Goal: Find contact information: Find contact information

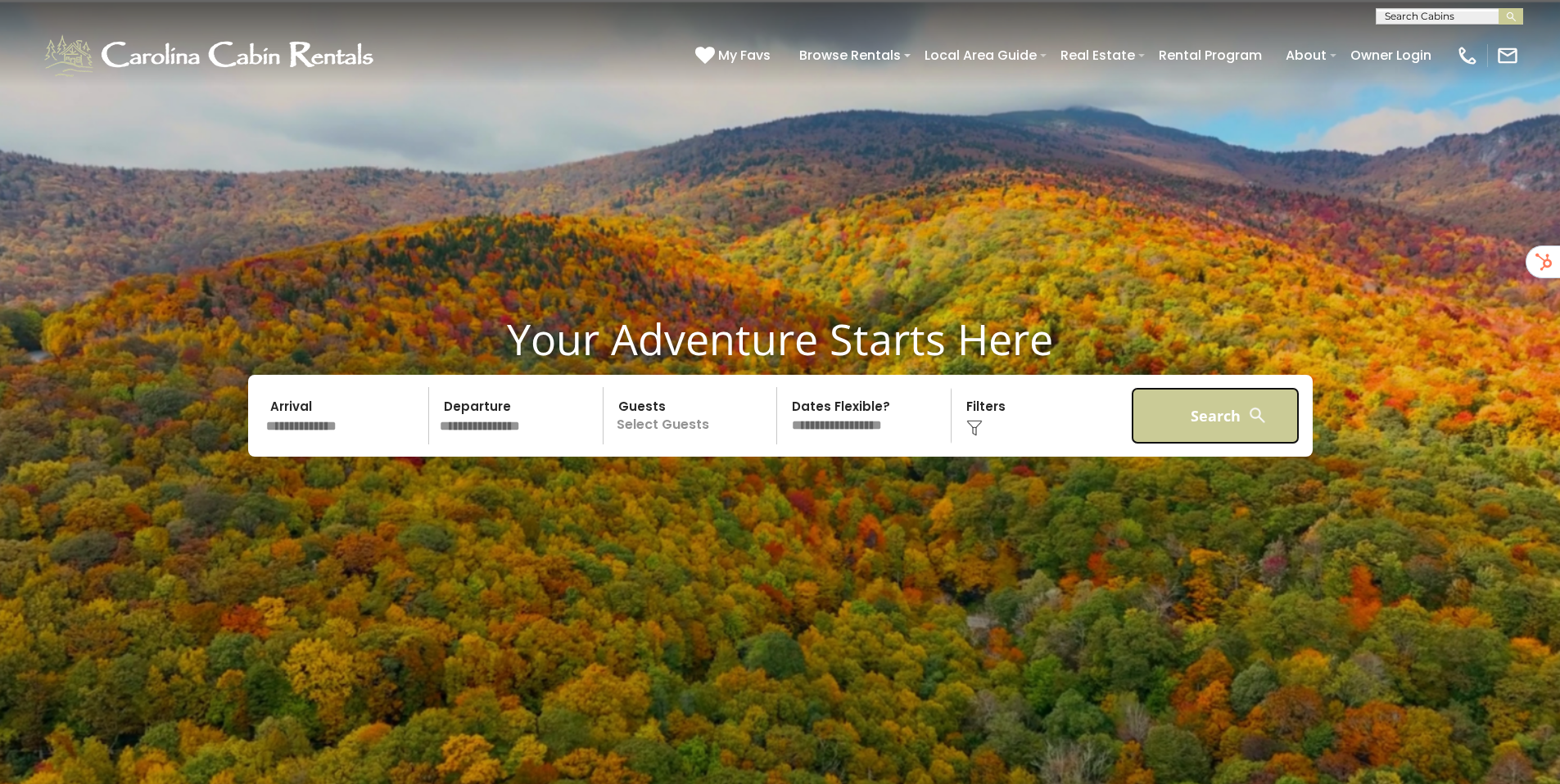
click at [1261, 403] on button "Search" at bounding box center [1215, 416] width 169 height 57
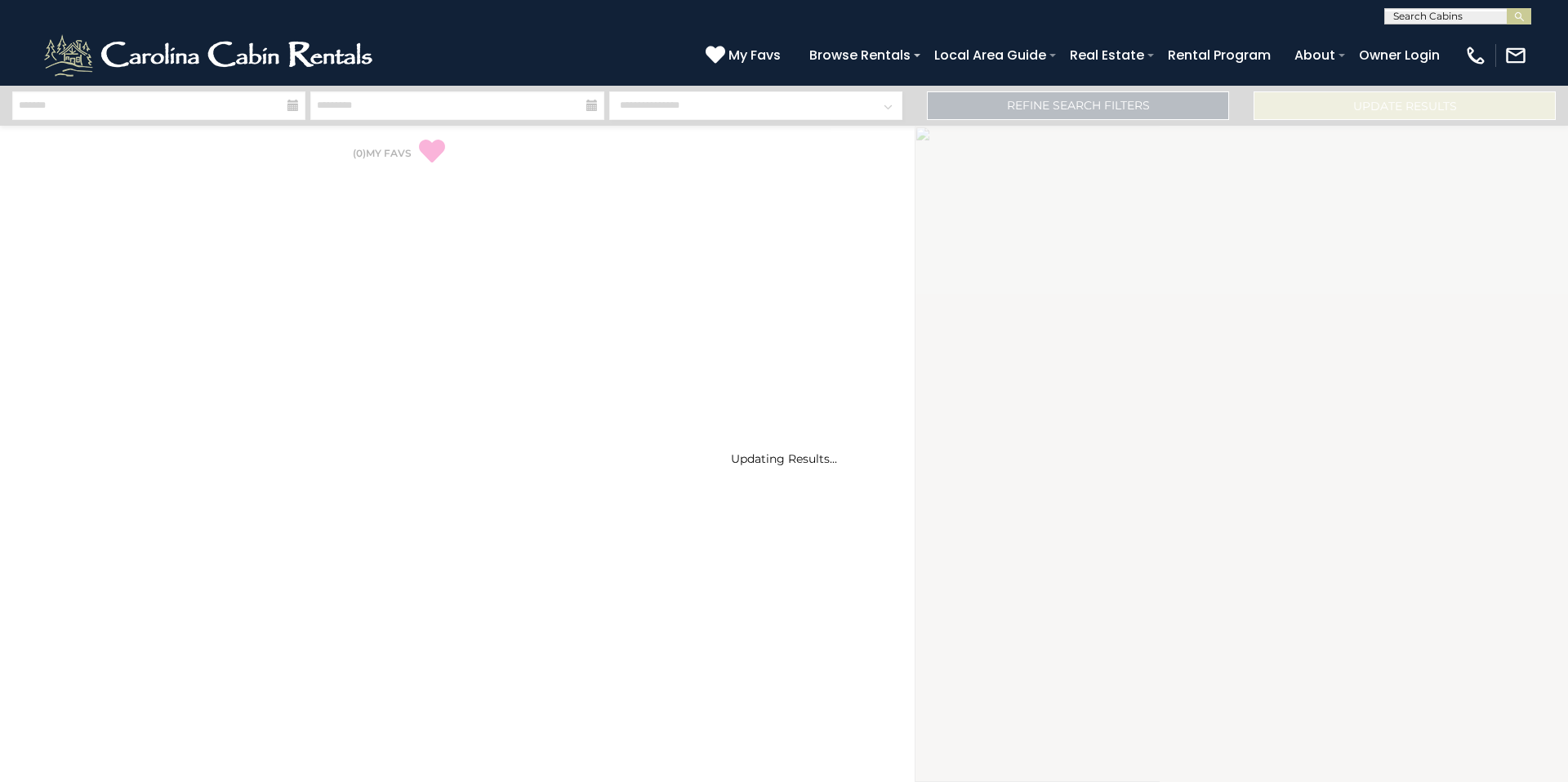
click at [1229, 413] on div "Updating Results..." at bounding box center [784, 435] width 1568 height 64
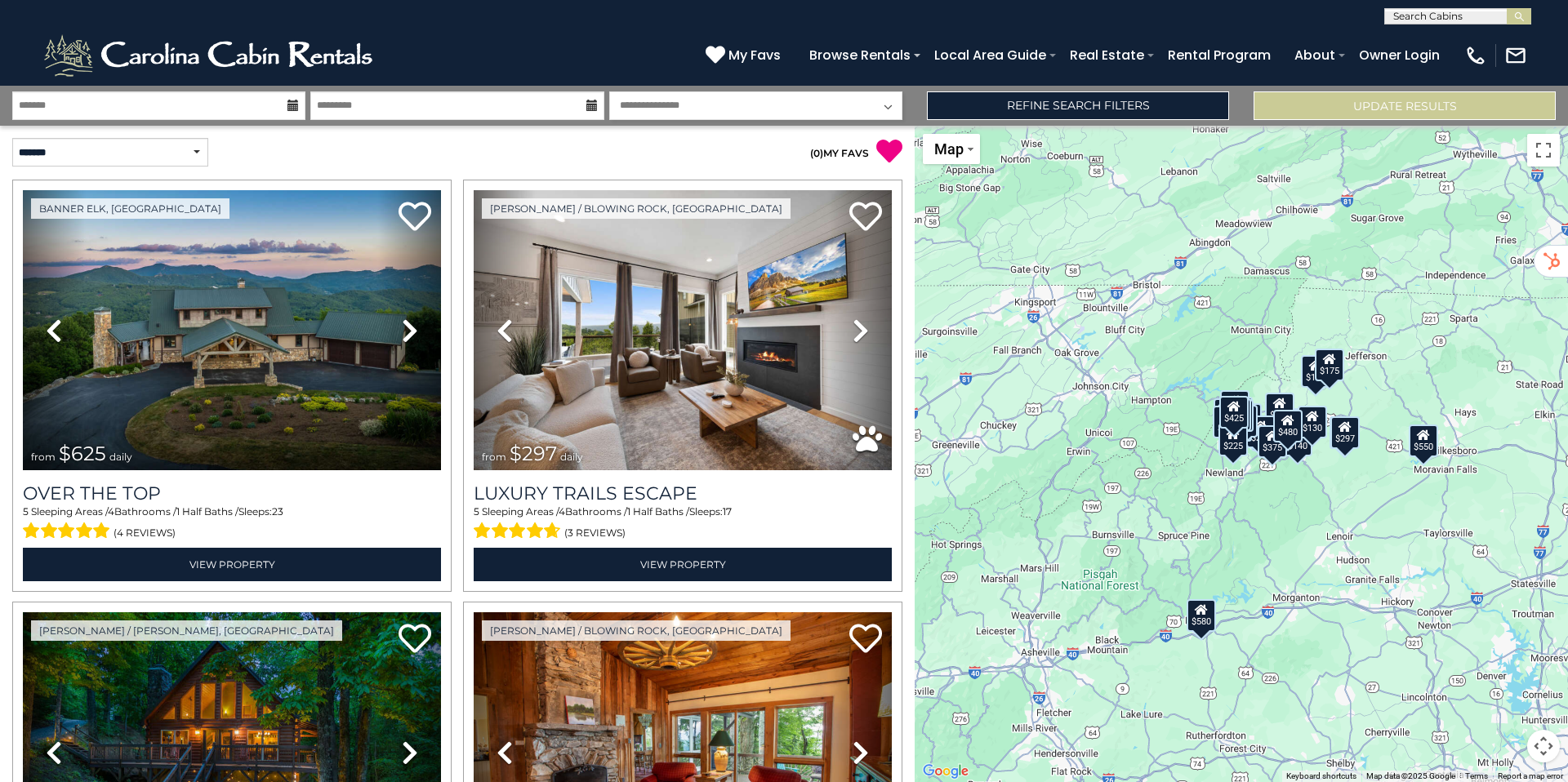
click at [629, 170] on div "**********" at bounding box center [457, 152] width 914 height 54
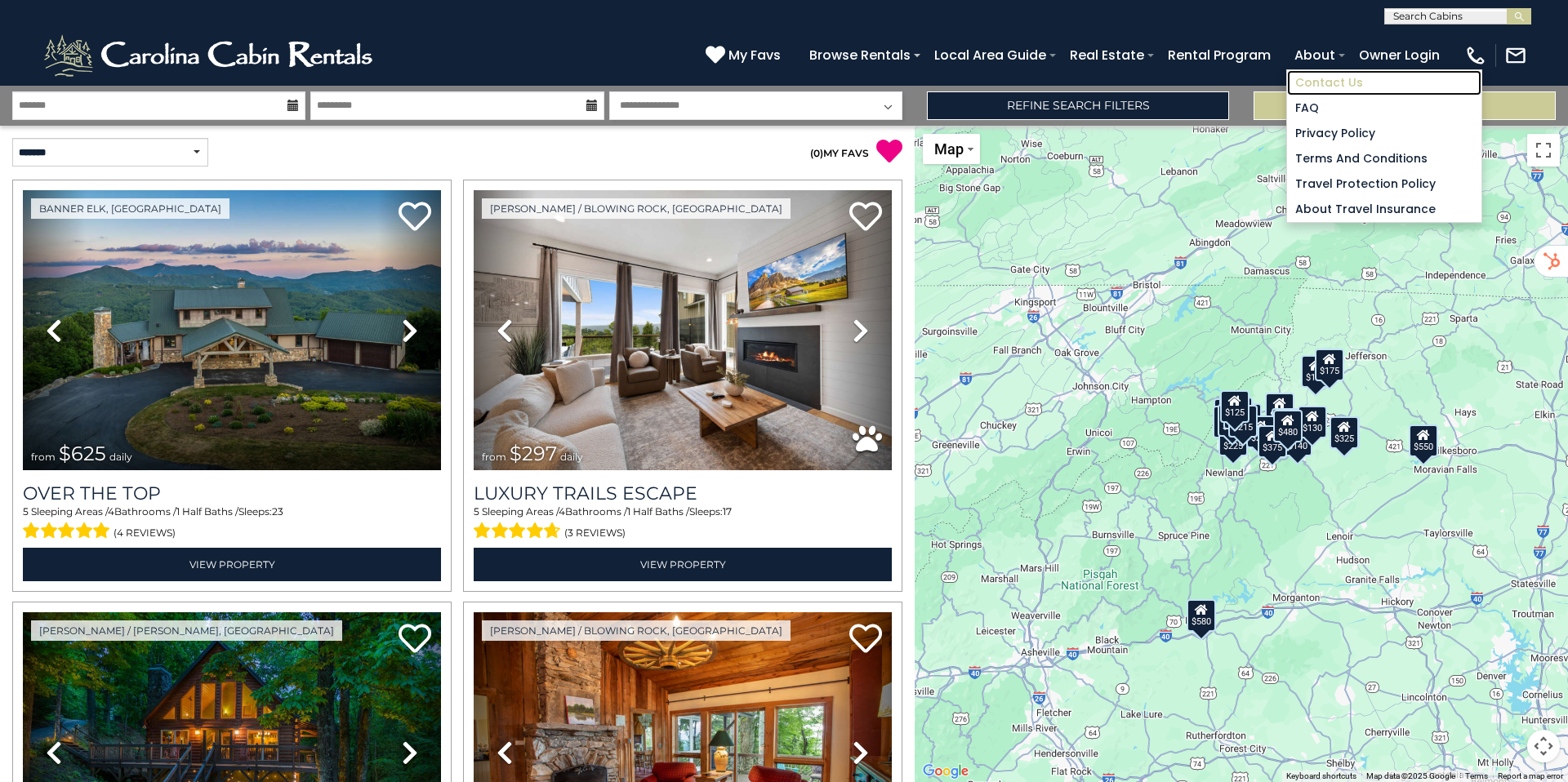
click at [1344, 74] on link "Contact Us" at bounding box center [1384, 82] width 194 height 25
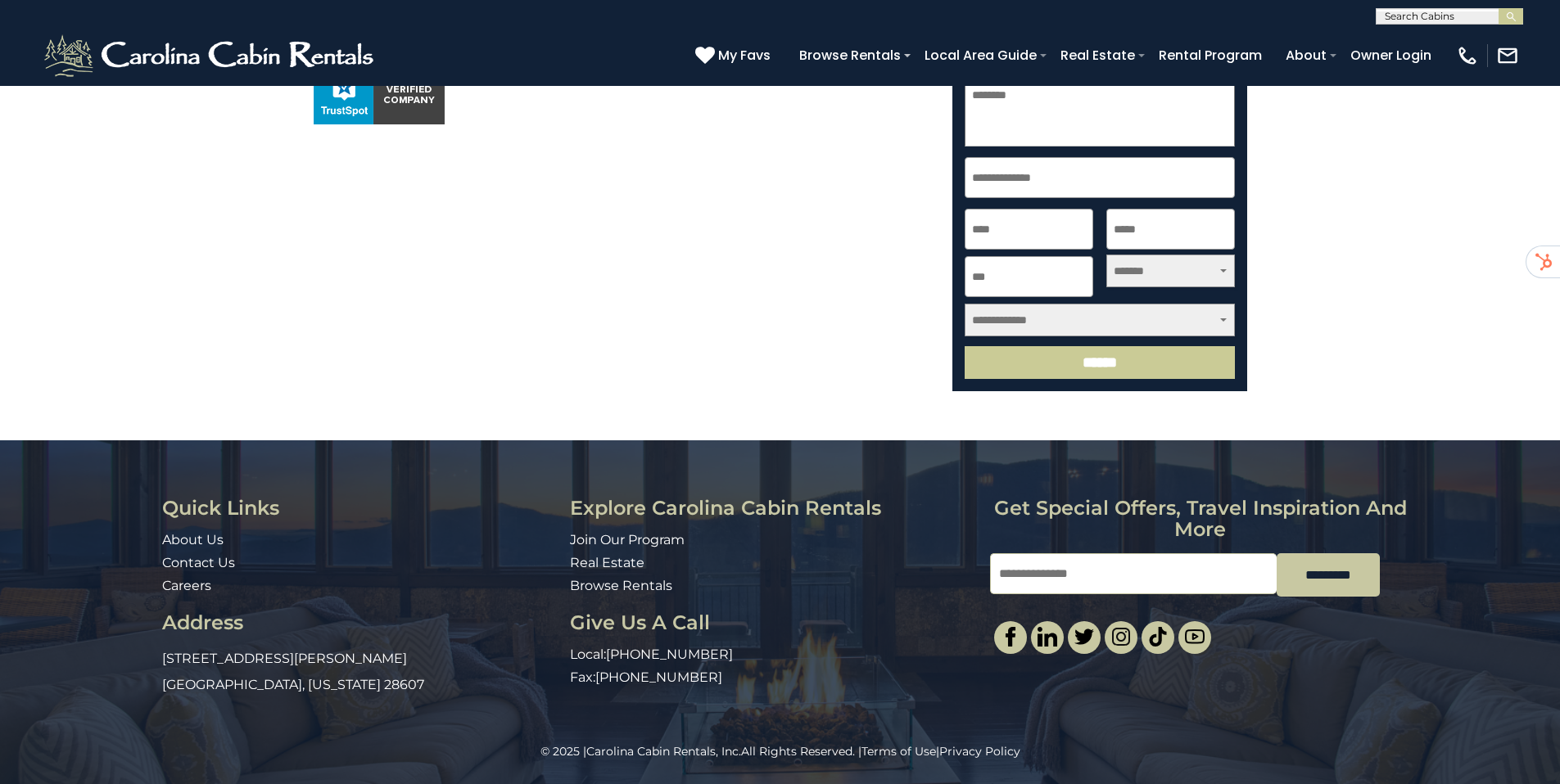
scroll to position [537, 0]
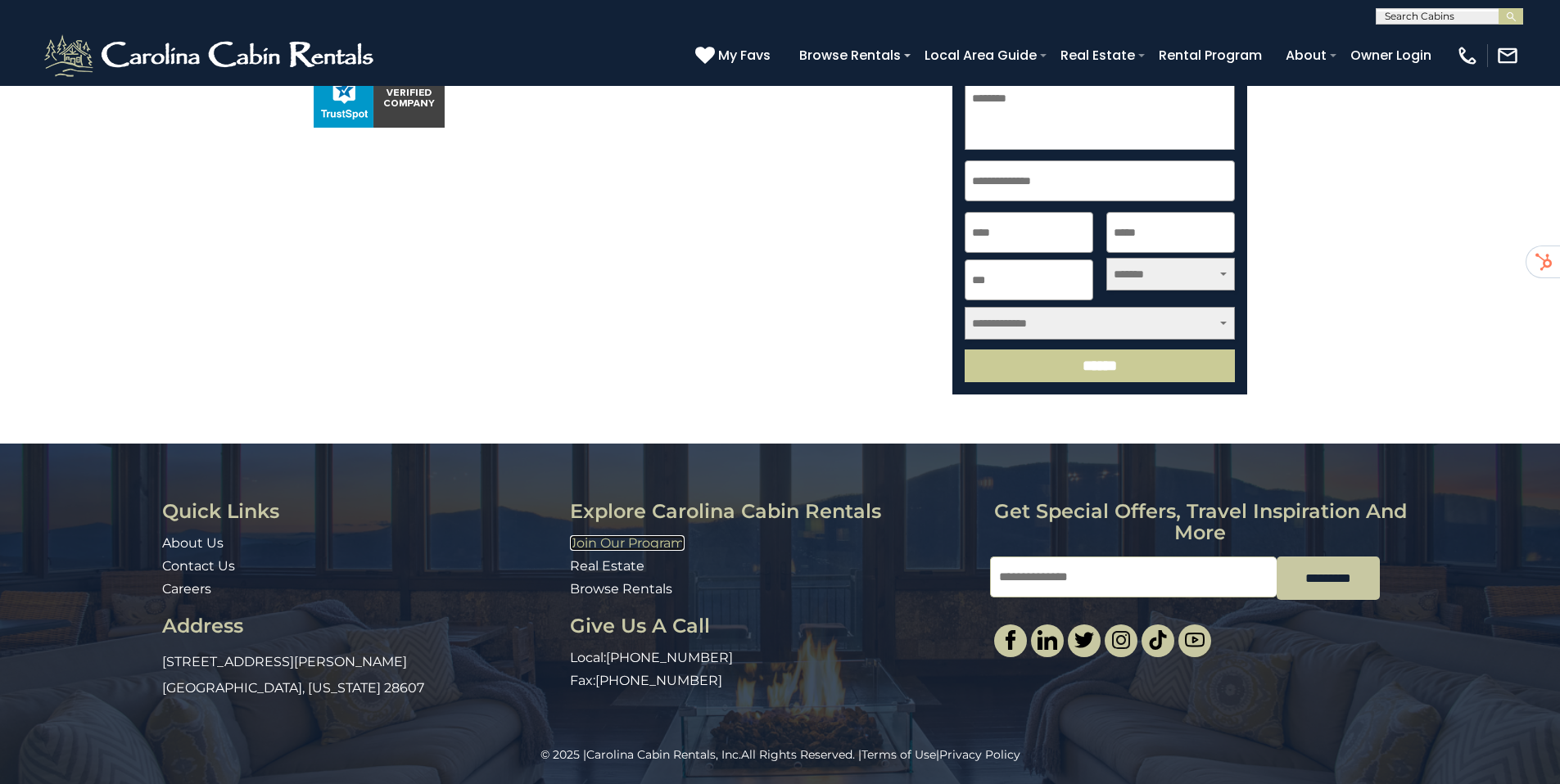
click at [621, 538] on link "Join Our Program" at bounding box center [627, 544] width 115 height 16
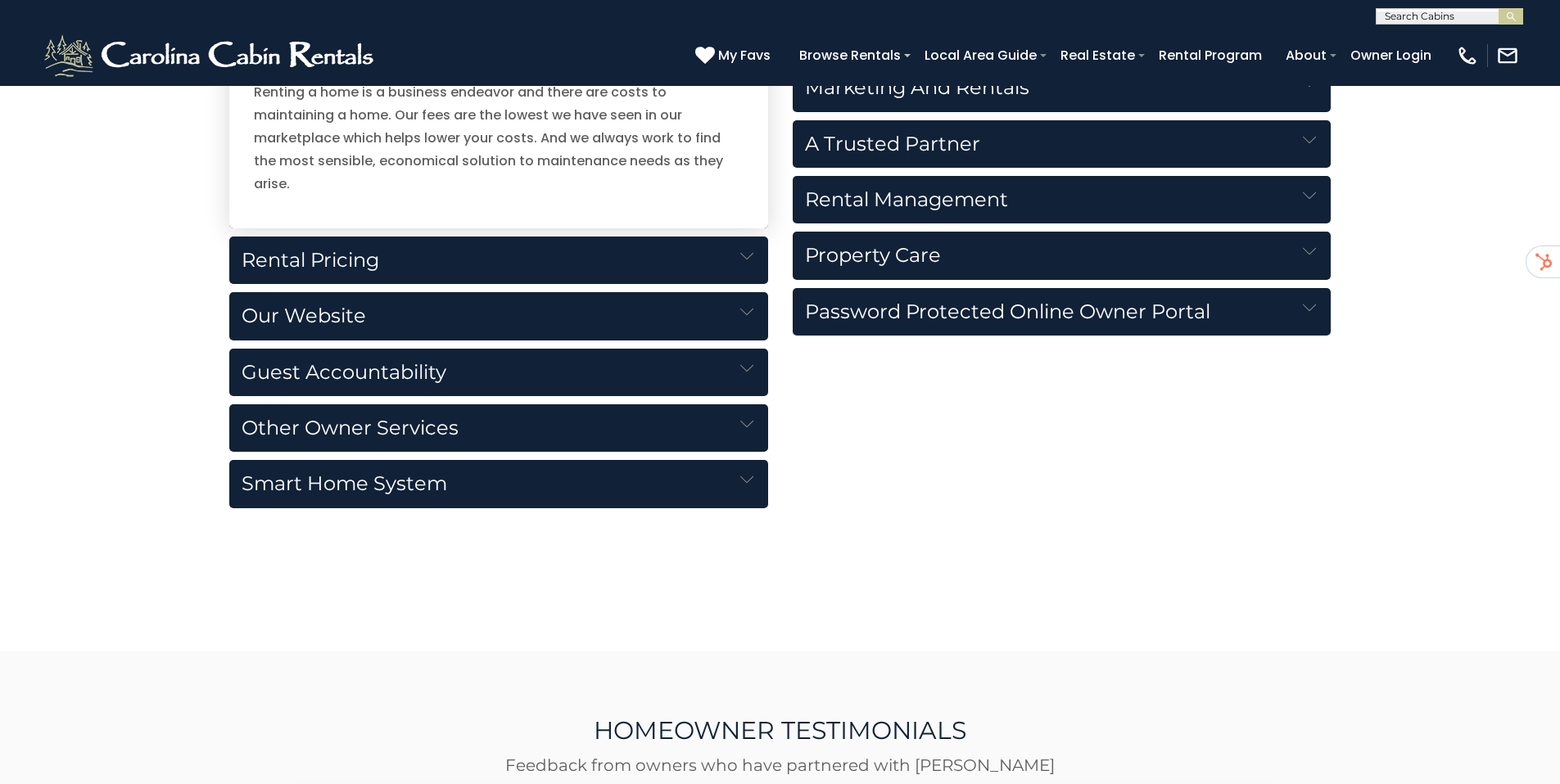
scroll to position [1861, 0]
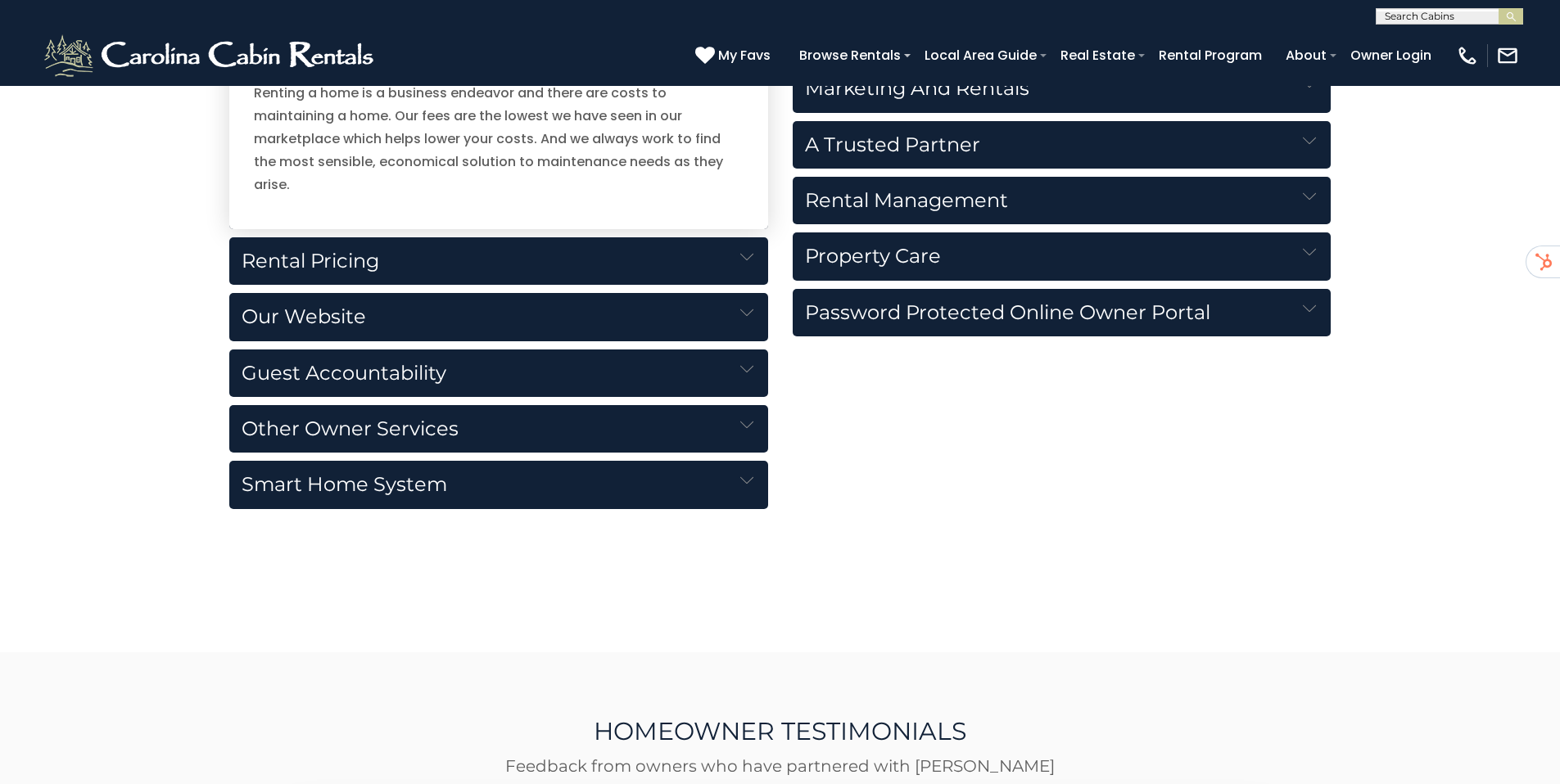
click at [749, 306] on img at bounding box center [746, 313] width 13 height 13
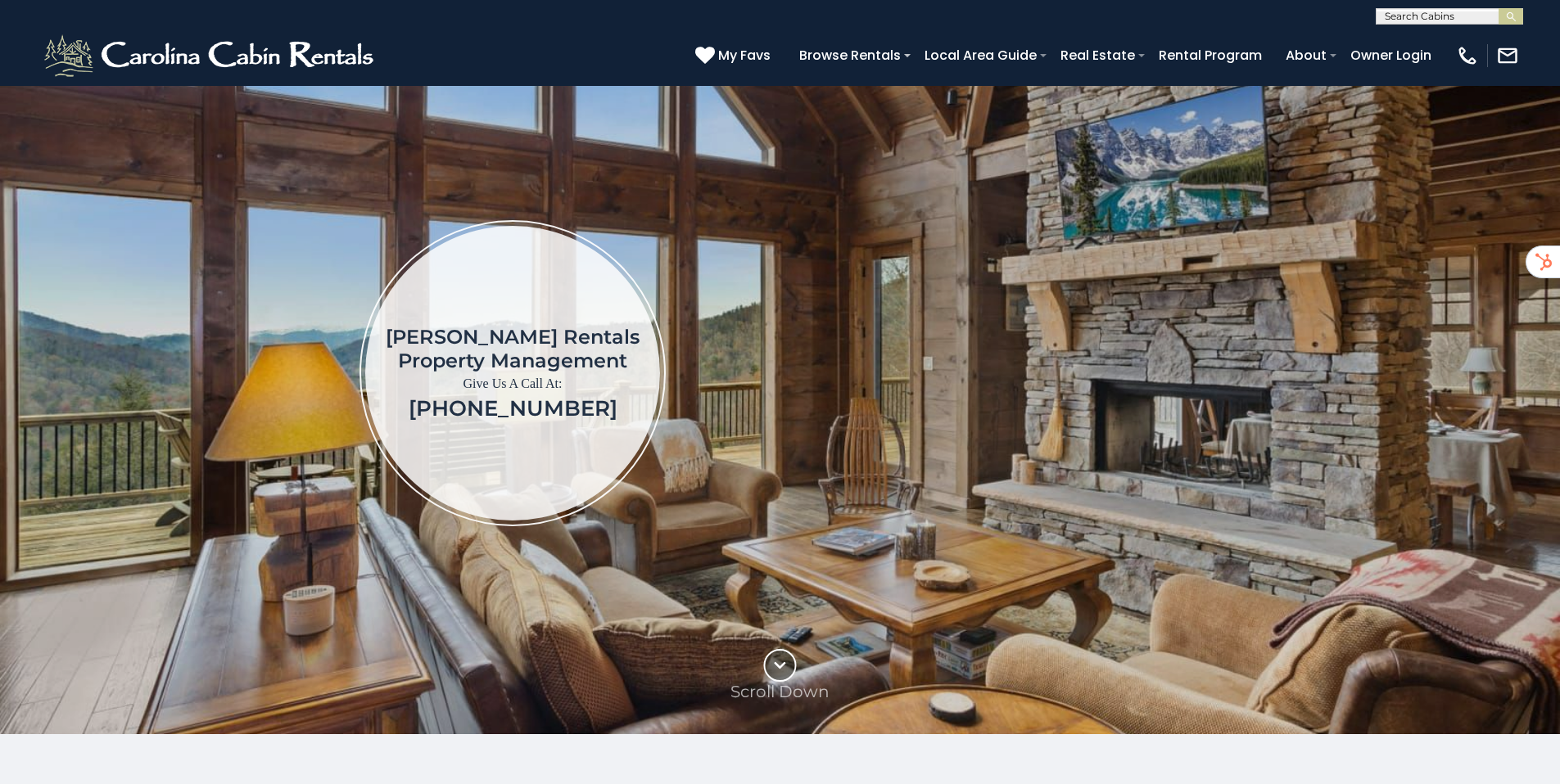
scroll to position [0, 0]
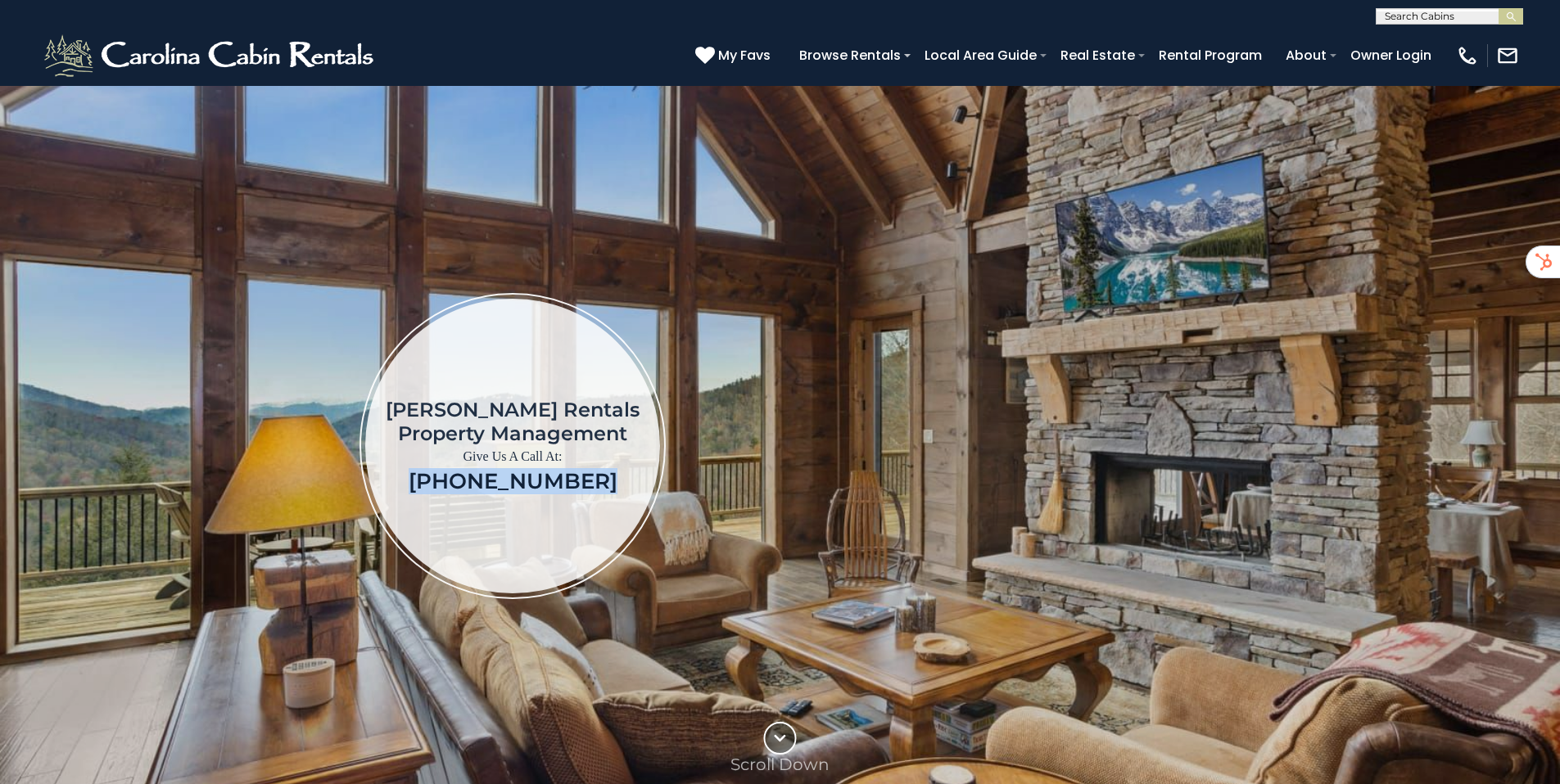
drag, startPoint x: 596, startPoint y: 483, endPoint x: 434, endPoint y: 487, distance: 162.0
click at [434, 487] on div "Carolina Cabin Rentals Property Management Give Us A Call At: (828) 707-9908" at bounding box center [512, 445] width 254 height 96
copy link "(828) 707-9908"
